Goal: Navigation & Orientation: Find specific page/section

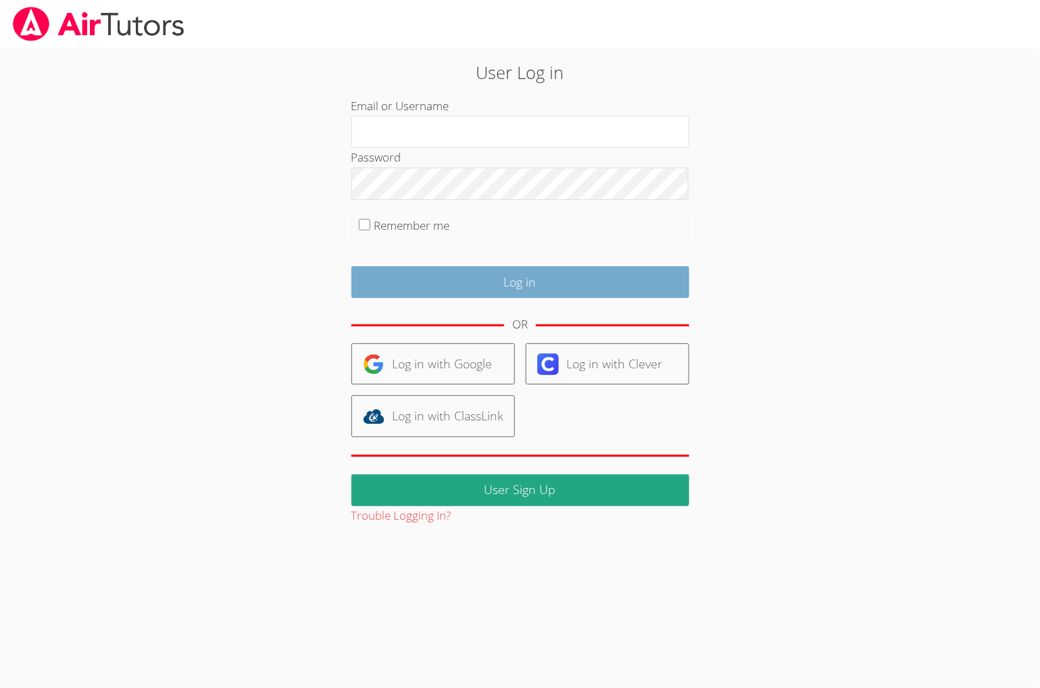
type input "[PERSON_NAME][EMAIL_ADDRESS][DOMAIN_NAME]"
click at [426, 283] on input "Log in" at bounding box center [520, 282] width 338 height 32
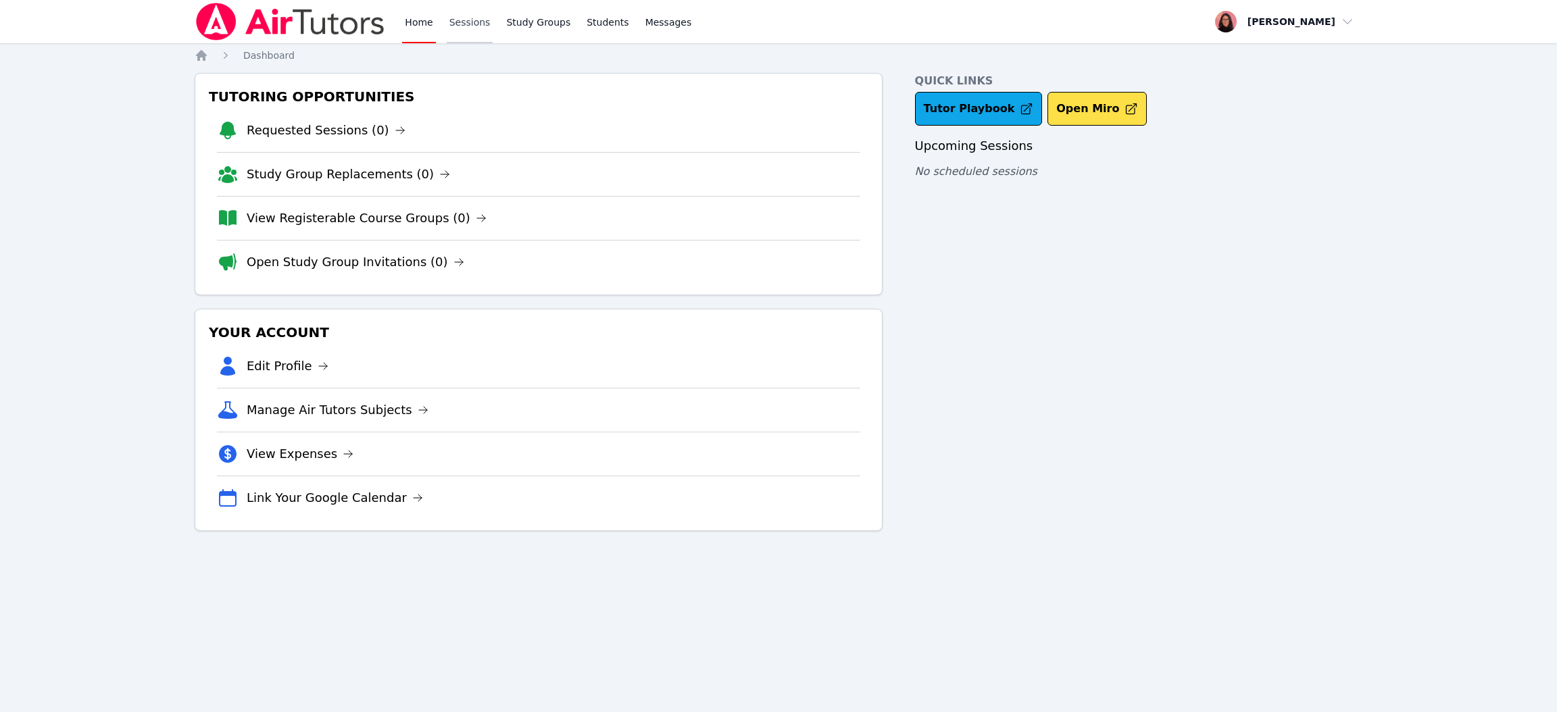
click at [462, 28] on link "Sessions" at bounding box center [470, 21] width 47 height 43
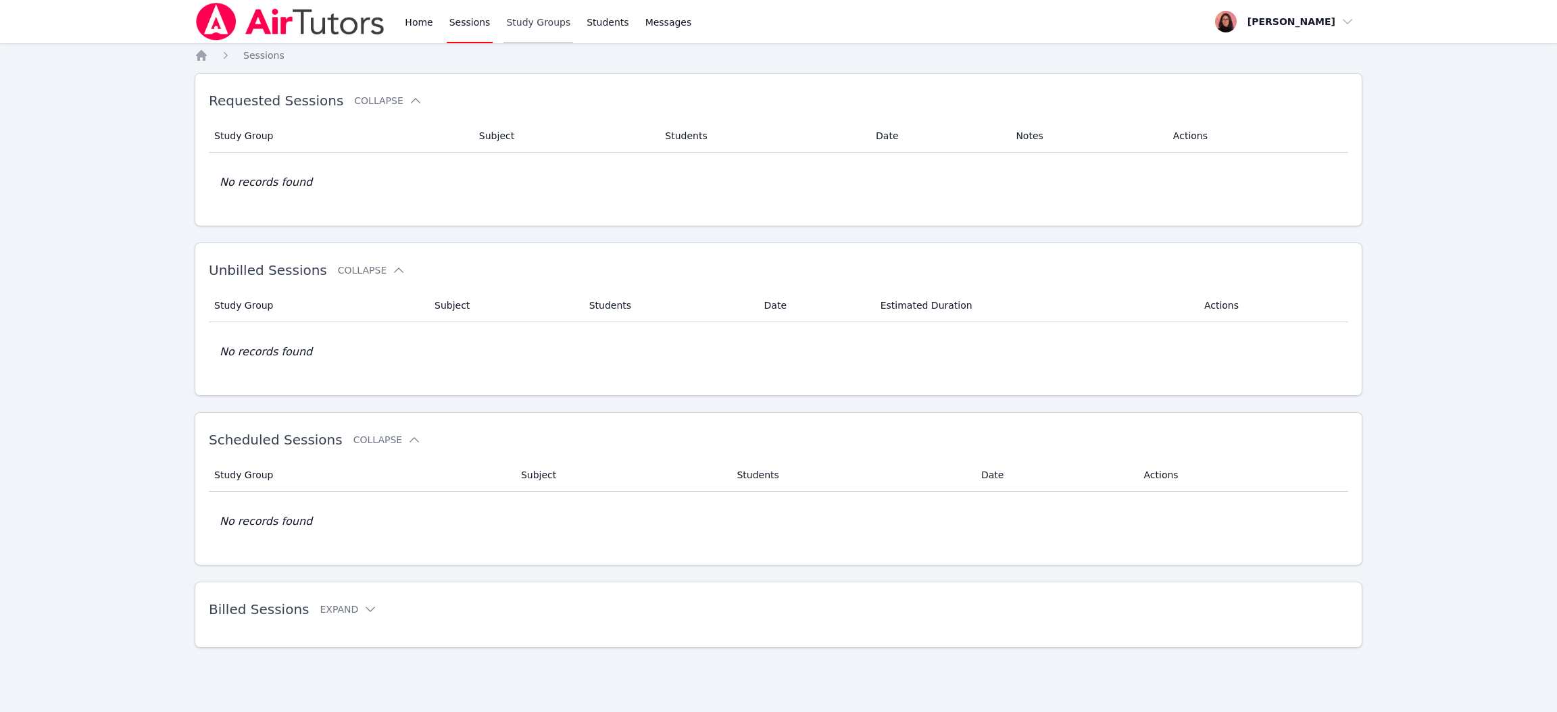
click at [531, 24] on link "Study Groups" at bounding box center [538, 21] width 70 height 43
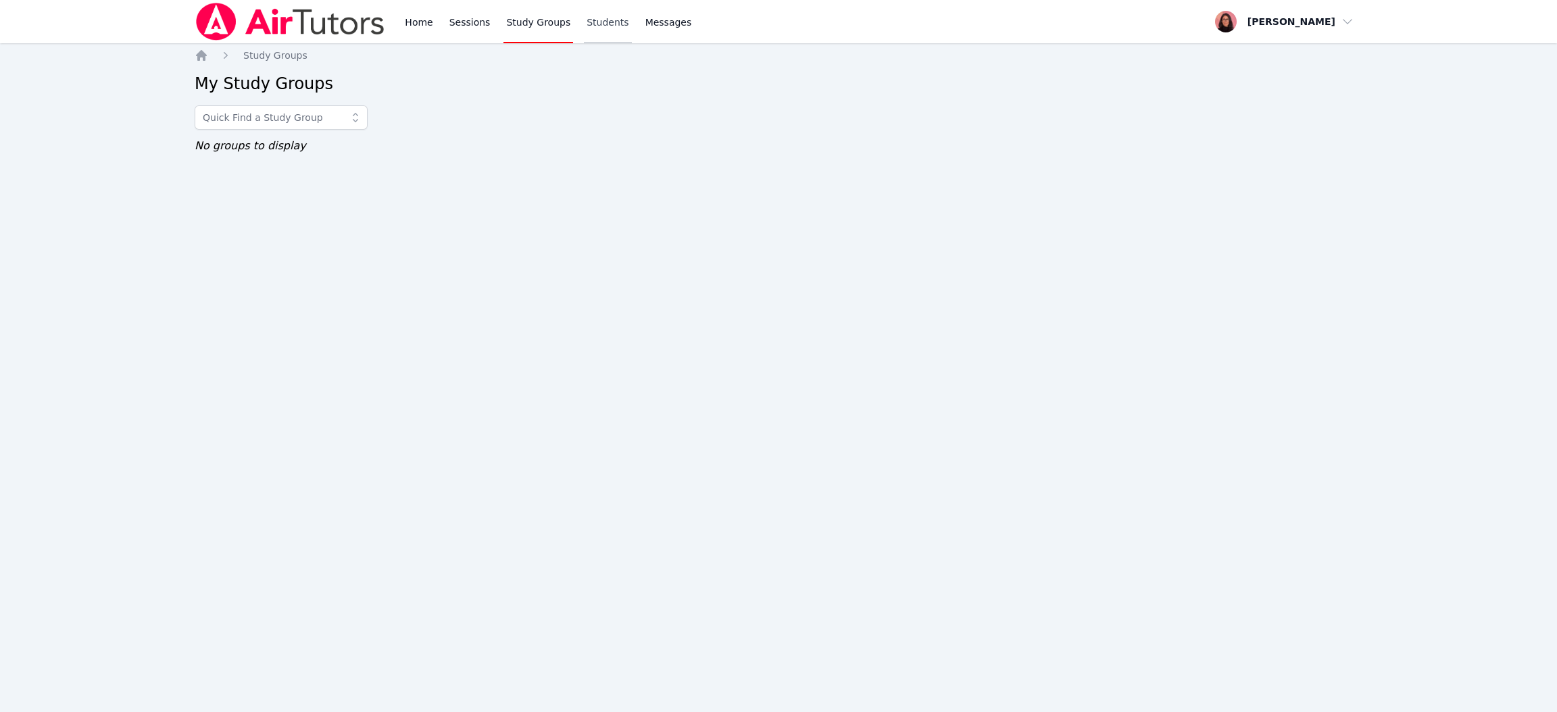
click at [589, 24] on link "Students" at bounding box center [607, 21] width 47 height 43
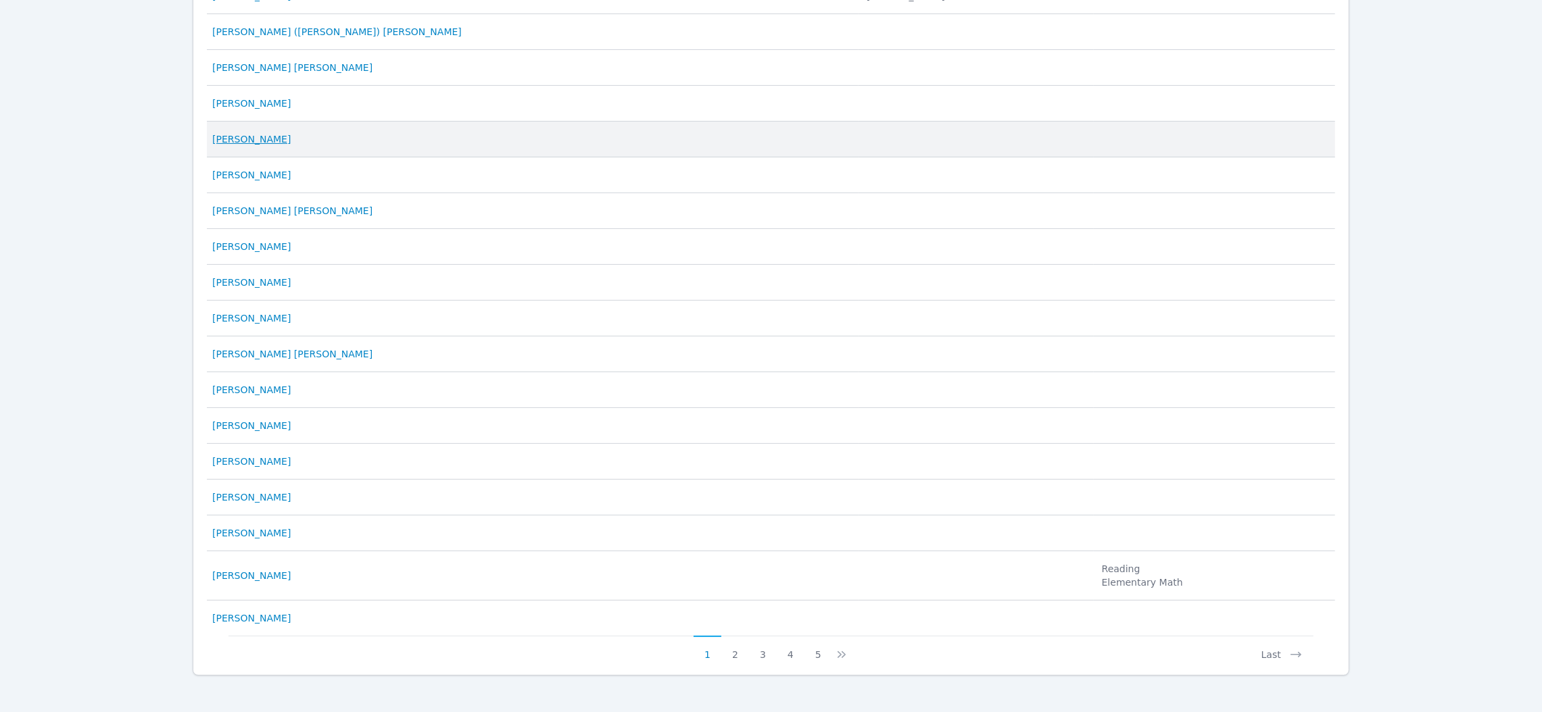
scroll to position [472, 0]
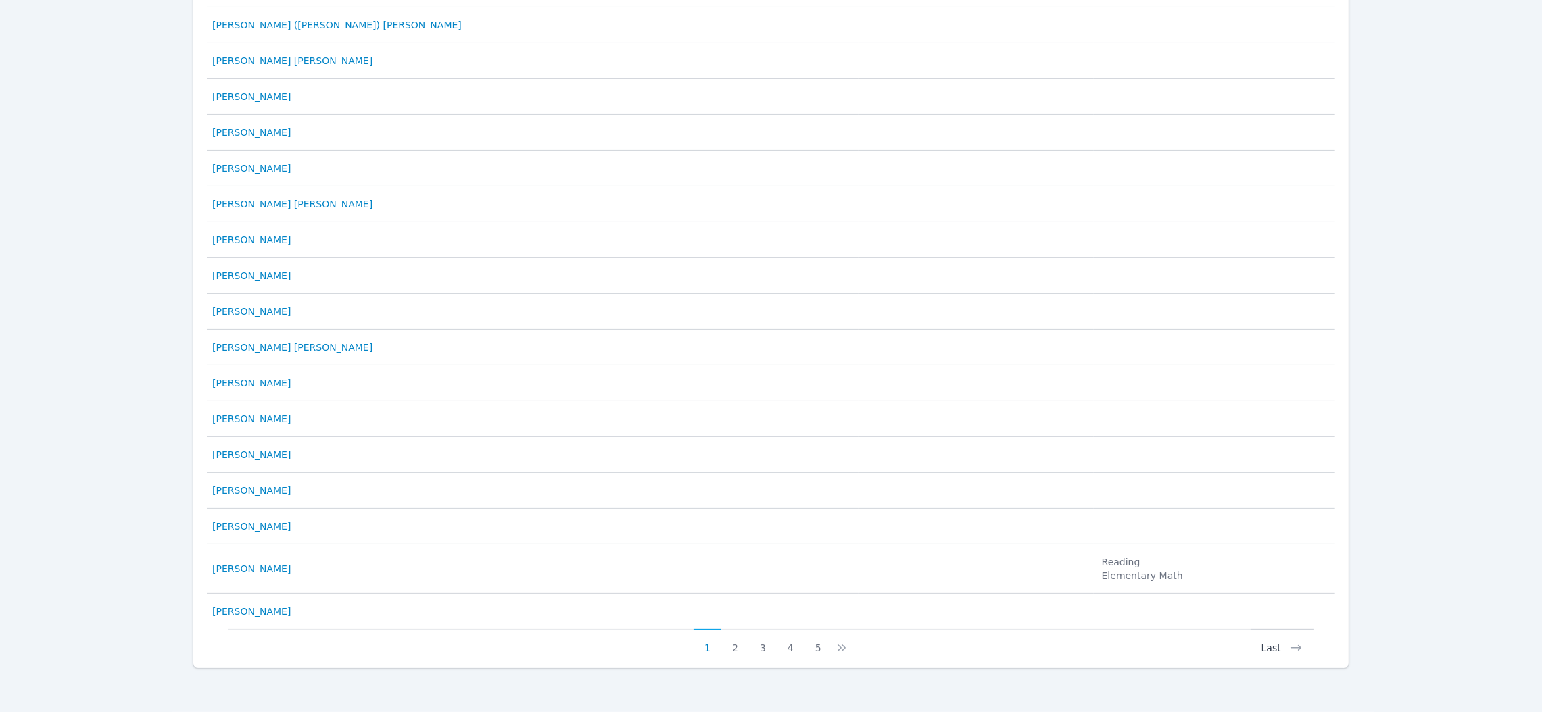
click at [1039, 647] on button "Last" at bounding box center [1281, 642] width 63 height 26
